Goal: Task Accomplishment & Management: Use online tool/utility

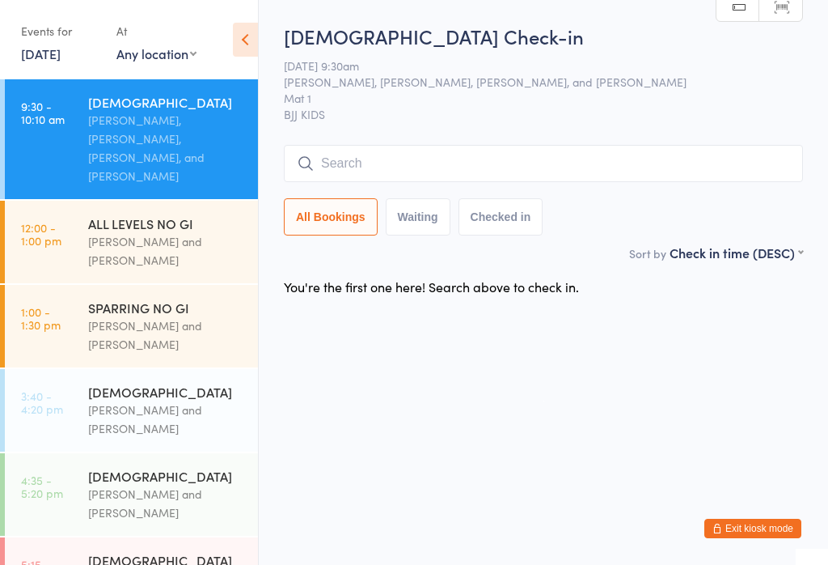
click at [443, 164] on input "search" at bounding box center [543, 163] width 519 height 37
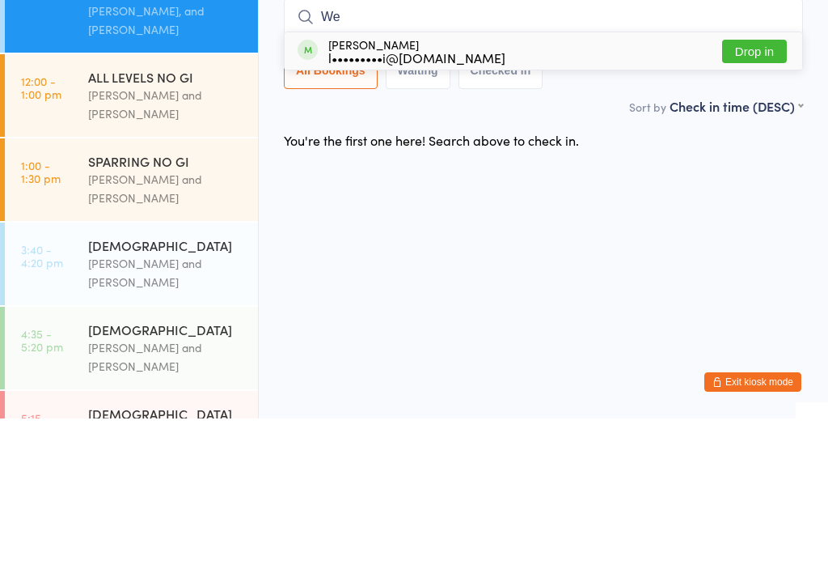
type input "We"
click at [448, 197] on div "l•••••••••i@[DOMAIN_NAME]" at bounding box center [416, 203] width 177 height 13
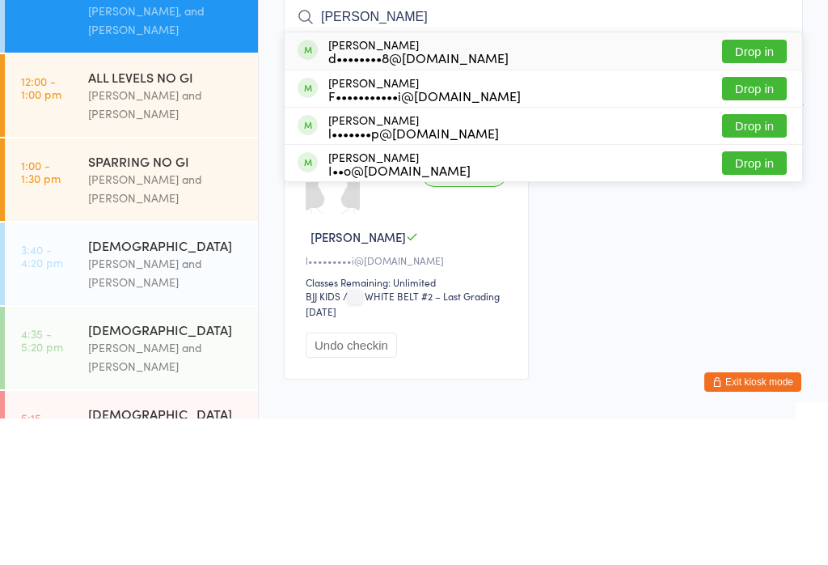
type input "[PERSON_NAME]"
click at [760, 223] on button "Drop in" at bounding box center [754, 234] width 65 height 23
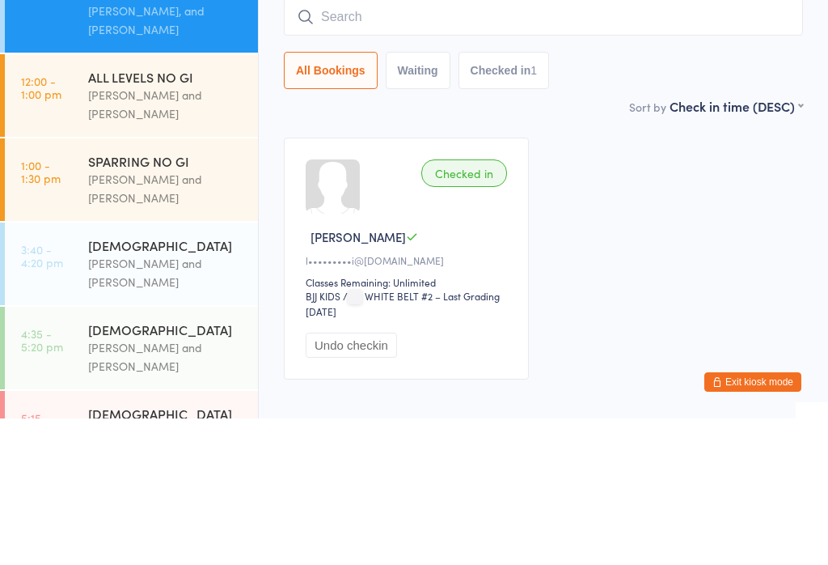
scroll to position [95, 0]
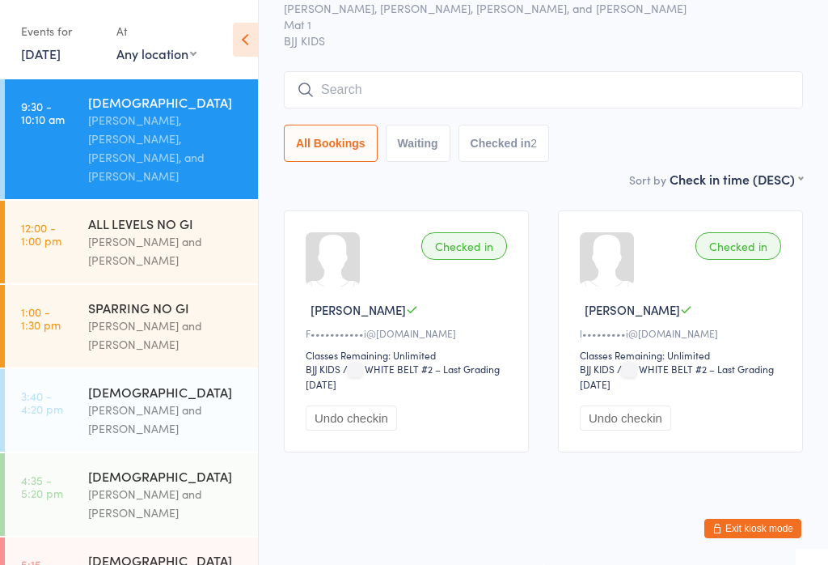
click at [381, 76] on input "search" at bounding box center [543, 89] width 519 height 37
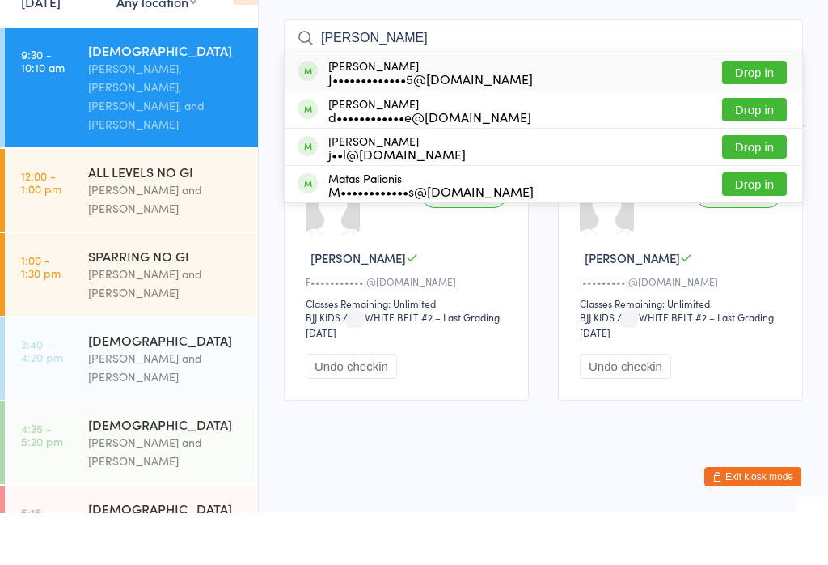
type input "[PERSON_NAME]"
click at [756, 150] on button "Drop in" at bounding box center [754, 161] width 65 height 23
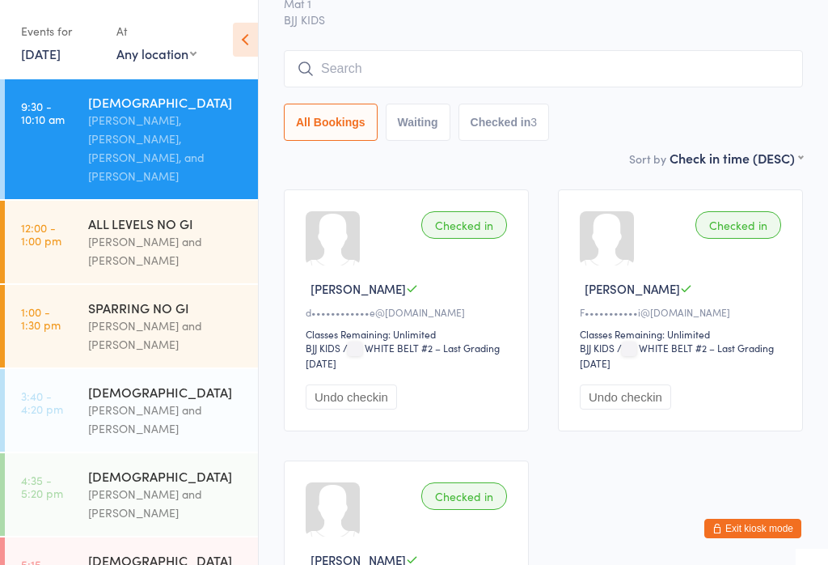
click at [523, 66] on input "search" at bounding box center [543, 68] width 519 height 37
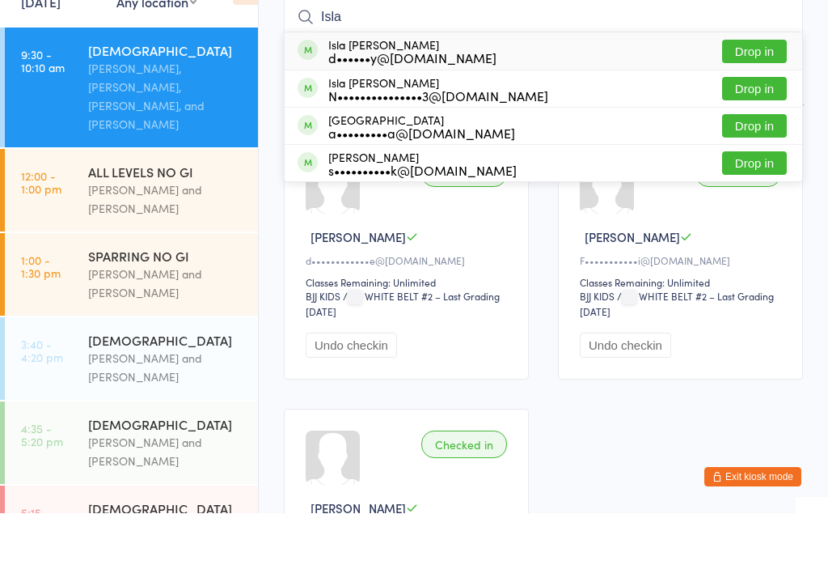
type input "Isla"
click at [739, 129] on button "Drop in" at bounding box center [754, 140] width 65 height 23
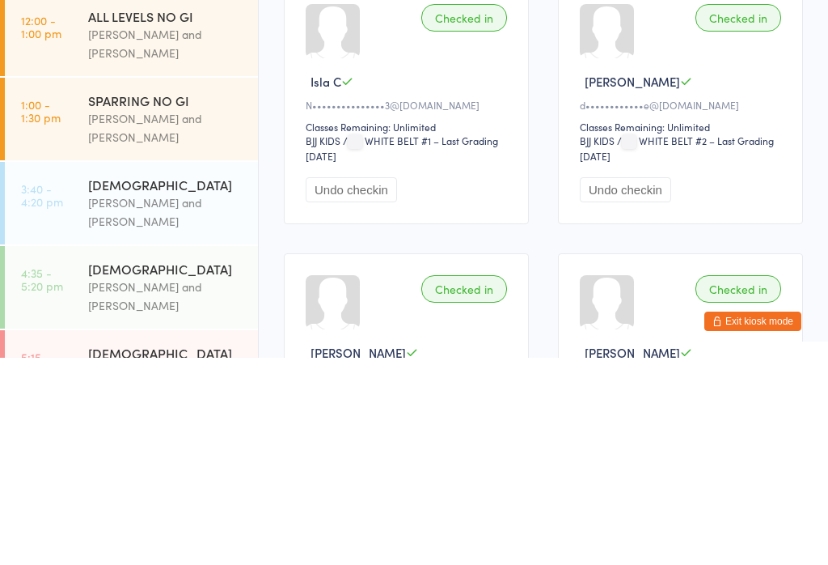
scroll to position [0, 0]
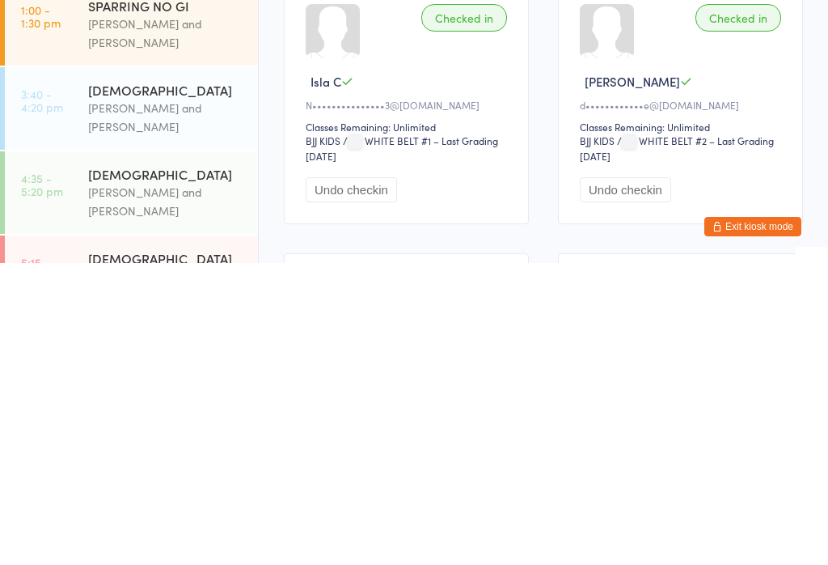
click at [342, 159] on input "search" at bounding box center [543, 163] width 519 height 37
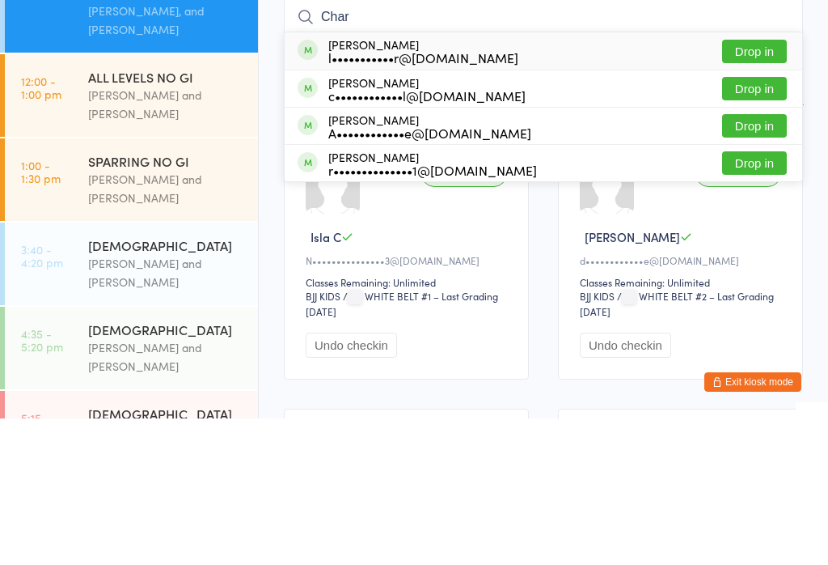
type input "Char"
click at [738, 186] on button "Drop in" at bounding box center [754, 197] width 65 height 23
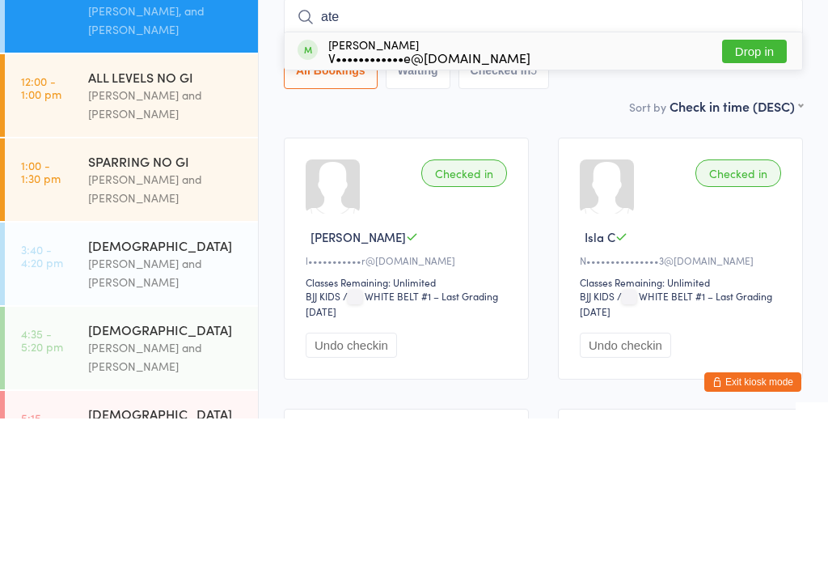
type input "ate"
click at [515, 179] on div "Atela Brahne V••••••••••••e@[DOMAIN_NAME] Drop in" at bounding box center [544, 197] width 518 height 37
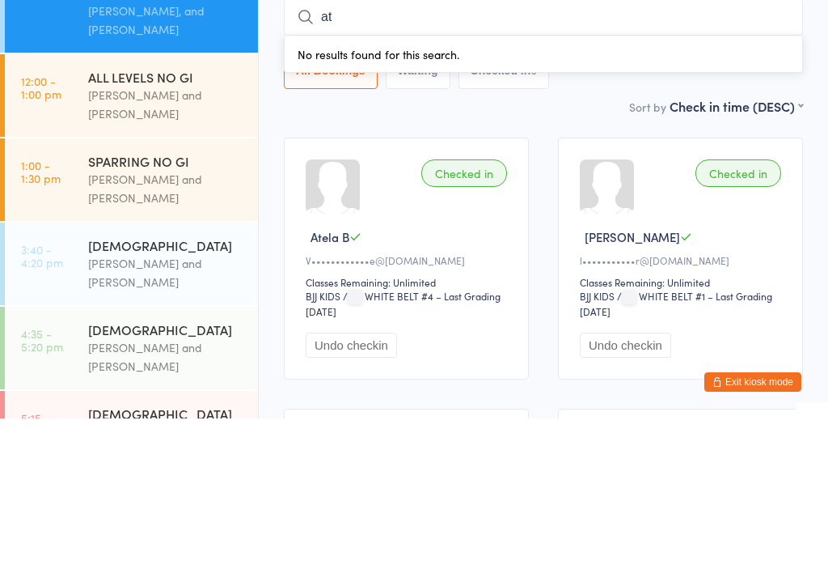
type input "ate"
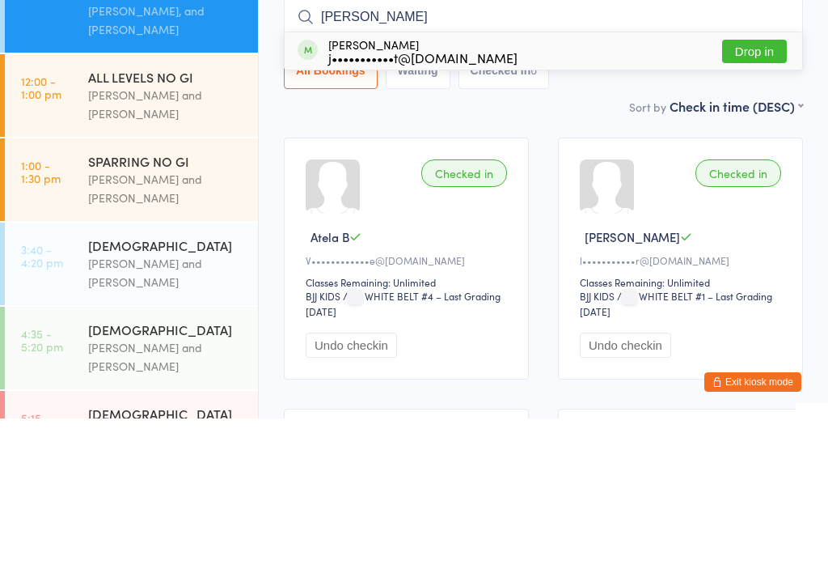
type input "[PERSON_NAME]"
click at [757, 186] on button "Drop in" at bounding box center [754, 197] width 65 height 23
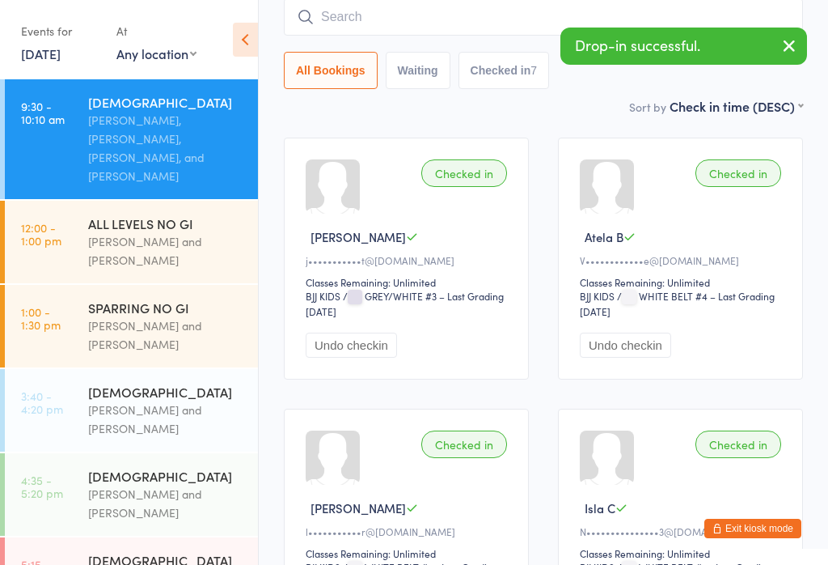
click at [430, 16] on input "search" at bounding box center [543, 16] width 519 height 37
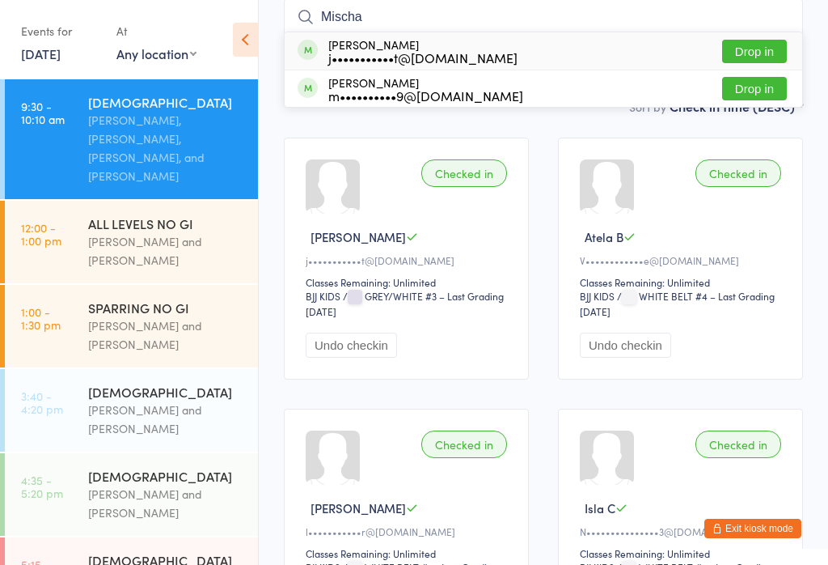
type input "Mischa"
click at [759, 46] on button "Drop in" at bounding box center [754, 51] width 65 height 23
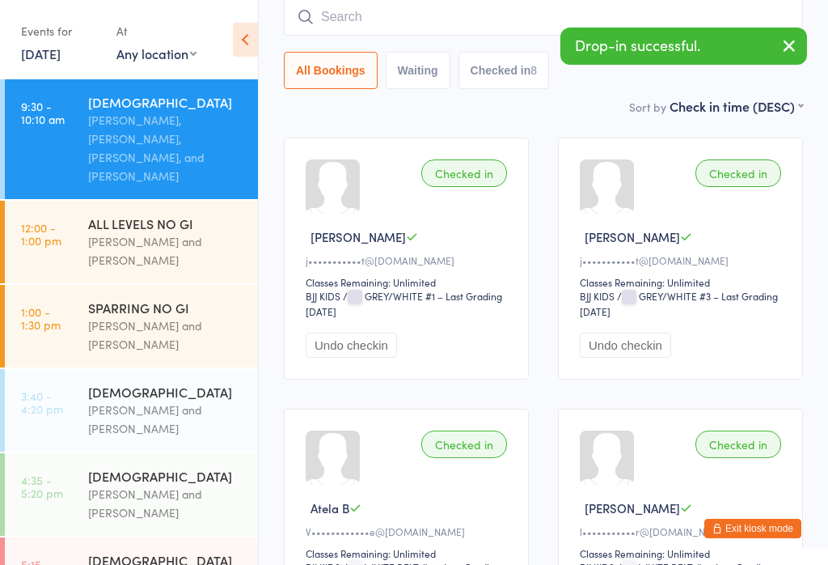
click at [424, 17] on input "search" at bounding box center [543, 16] width 519 height 37
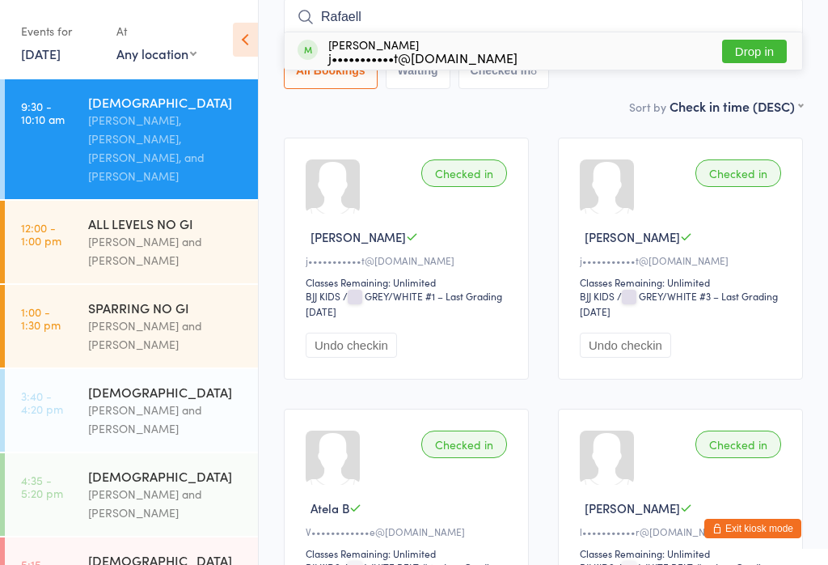
type input "Rafaell"
click at [761, 50] on button "Drop in" at bounding box center [754, 51] width 65 height 23
